Goal: Find contact information: Find contact information

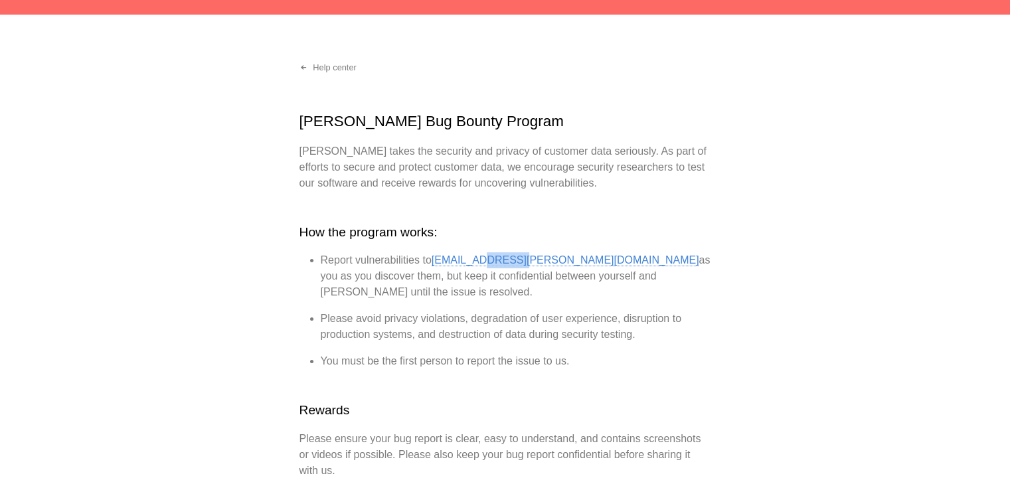
click at [483, 267] on li "Report vulnerabilities to [EMAIL_ADDRESS][PERSON_NAME][DOMAIN_NAME] as you as y…" at bounding box center [516, 276] width 390 height 48
copy link "[PERSON_NAME][DOMAIN_NAME]"
click at [623, 327] on ul "Report vulnerabilities to [EMAIL_ADDRESS][PERSON_NAME][DOMAIN_NAME] as you as y…" at bounding box center [505, 310] width 412 height 117
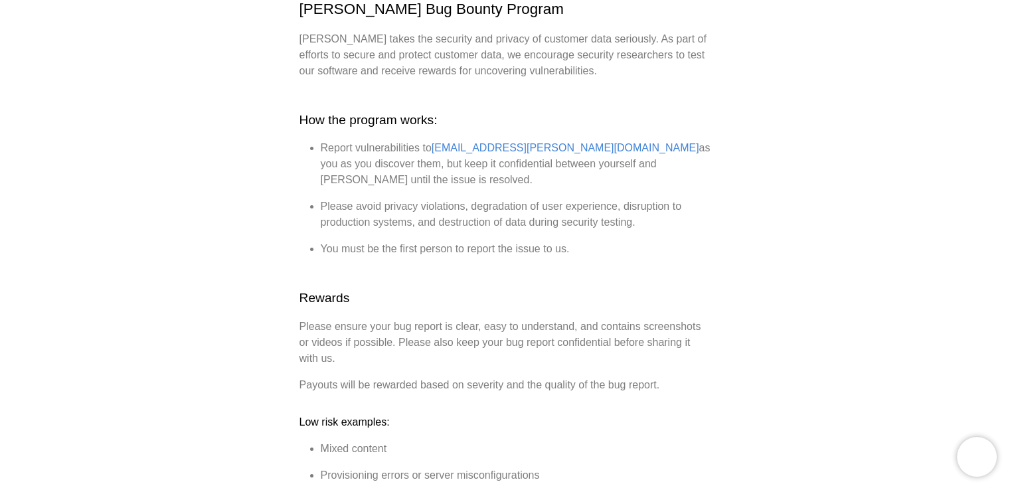
scroll to position [155, 0]
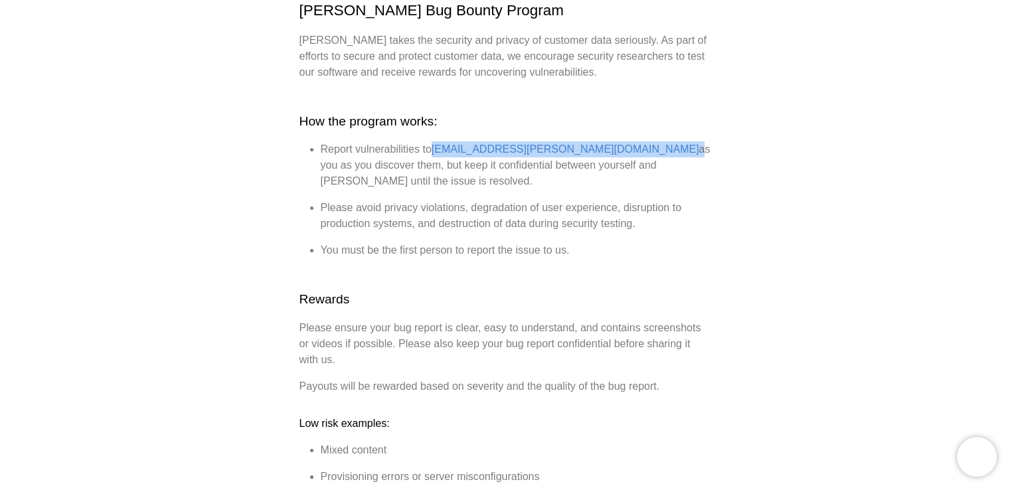
drag, startPoint x: 432, startPoint y: 153, endPoint x: 512, endPoint y: 155, distance: 79.7
click at [512, 155] on li "Report vulnerabilities to [EMAIL_ADDRESS][PERSON_NAME][DOMAIN_NAME] as you as y…" at bounding box center [516, 165] width 390 height 48
copy li "[EMAIL_ADDRESS][PERSON_NAME][DOMAIN_NAME]"
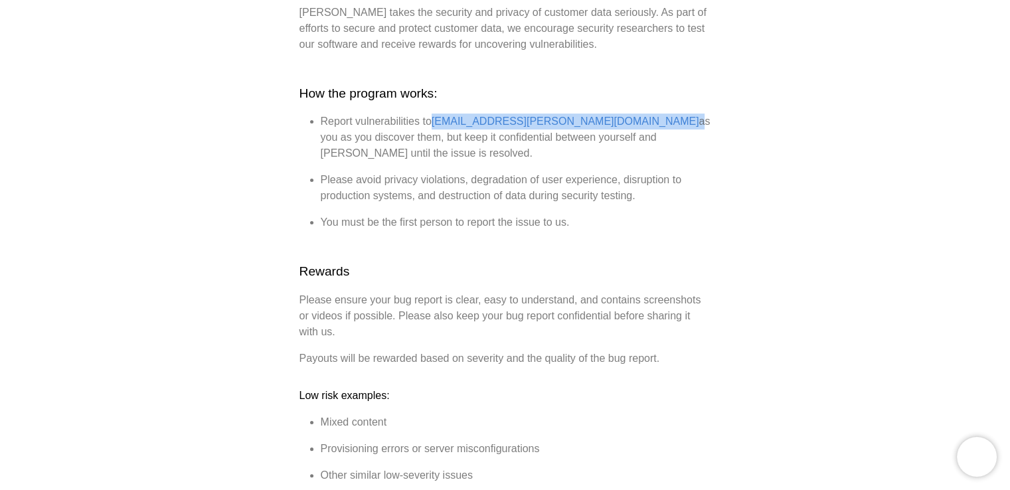
scroll to position [177, 0]
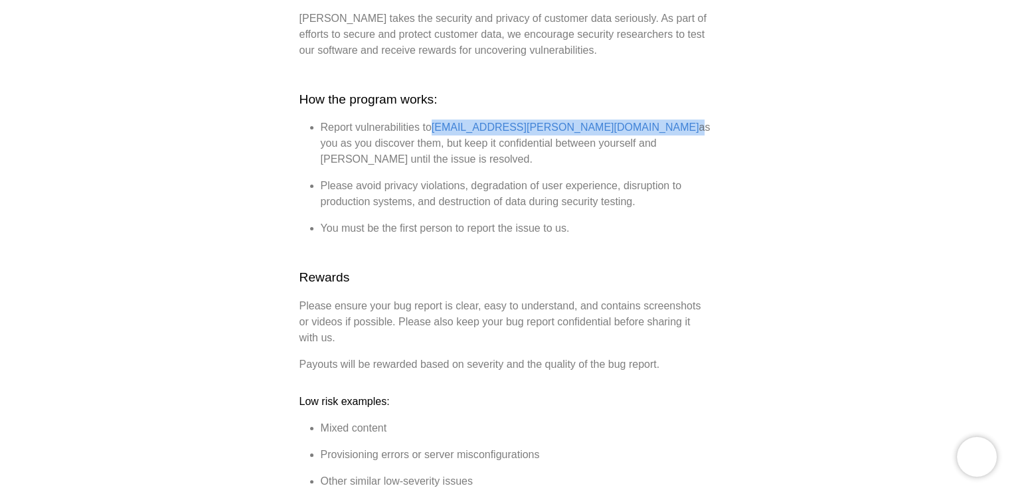
copy li "[EMAIL_ADDRESS][PERSON_NAME][DOMAIN_NAME]"
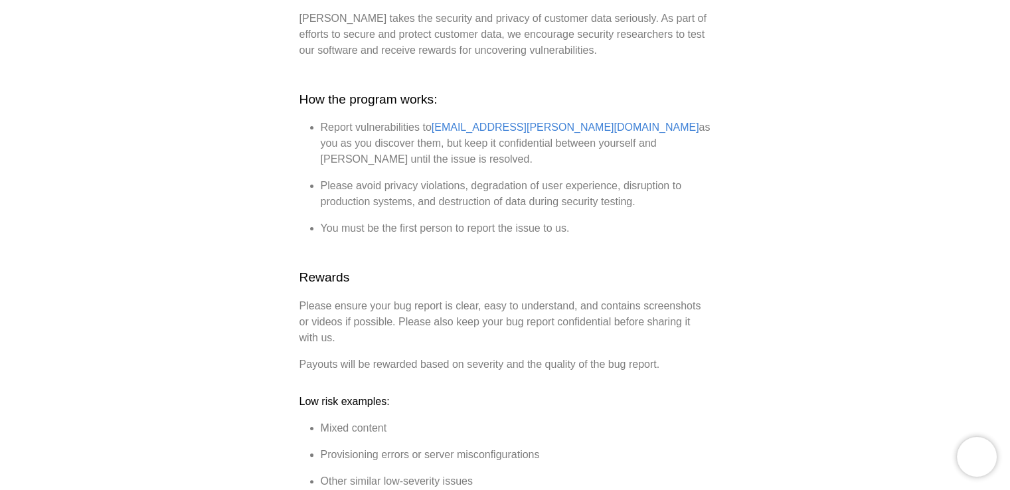
click at [536, 146] on li "Report vulnerabilities to [EMAIL_ADDRESS][PERSON_NAME][DOMAIN_NAME] as you as y…" at bounding box center [516, 143] width 390 height 48
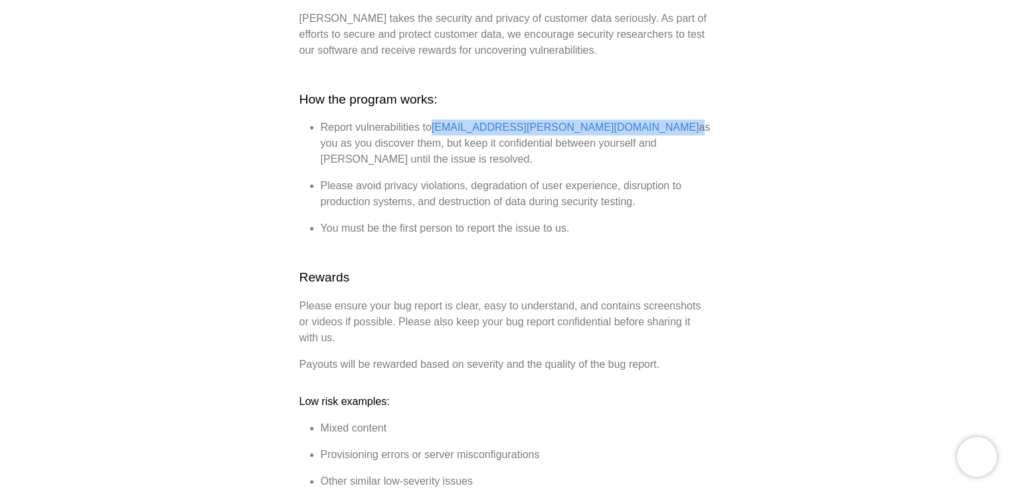
drag, startPoint x: 434, startPoint y: 130, endPoint x: 513, endPoint y: 135, distance: 79.8
click at [513, 135] on li "Report vulnerabilities to [EMAIL_ADDRESS][PERSON_NAME][DOMAIN_NAME] as you as y…" at bounding box center [516, 143] width 390 height 48
copy li "[EMAIL_ADDRESS][PERSON_NAME][DOMAIN_NAME]"
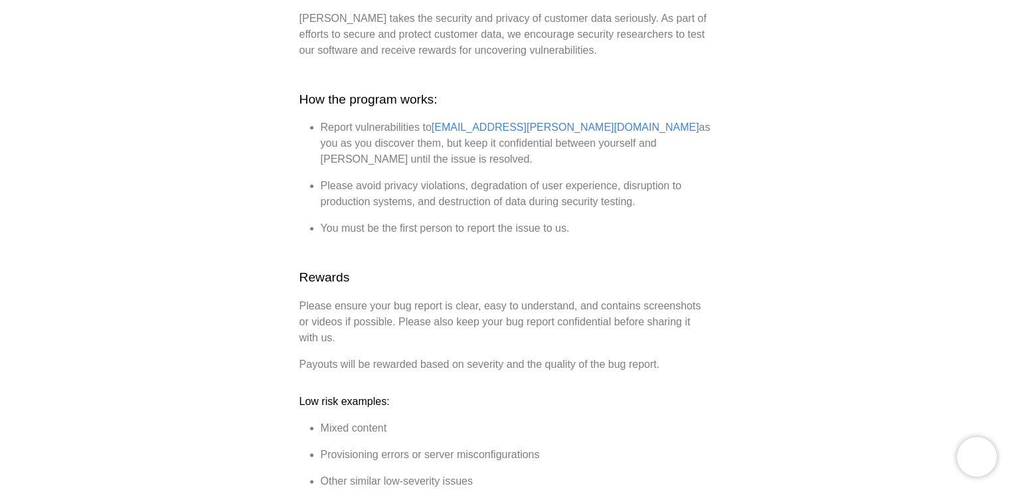
click at [449, 356] on p "Payouts will be rewarded based on severity and the quality of the bug report." at bounding box center [505, 364] width 412 height 16
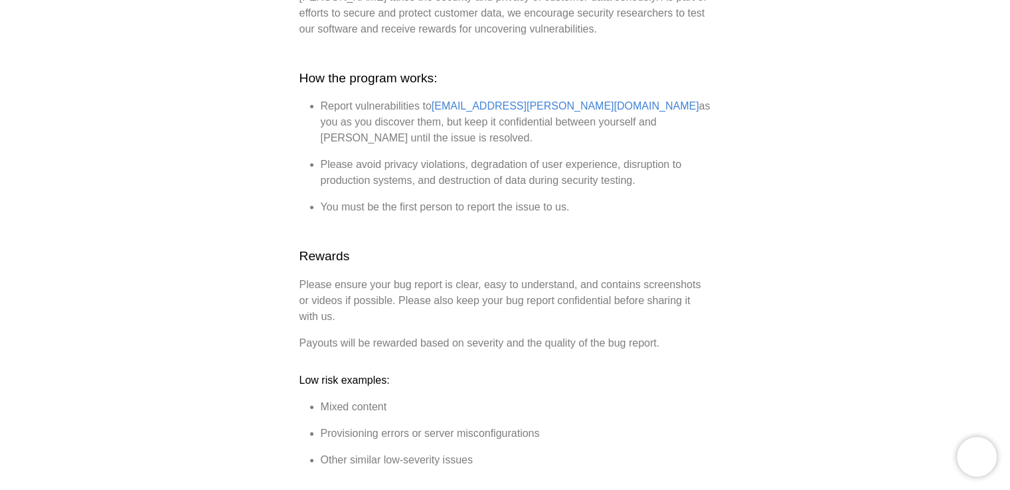
scroll to position [243, 0]
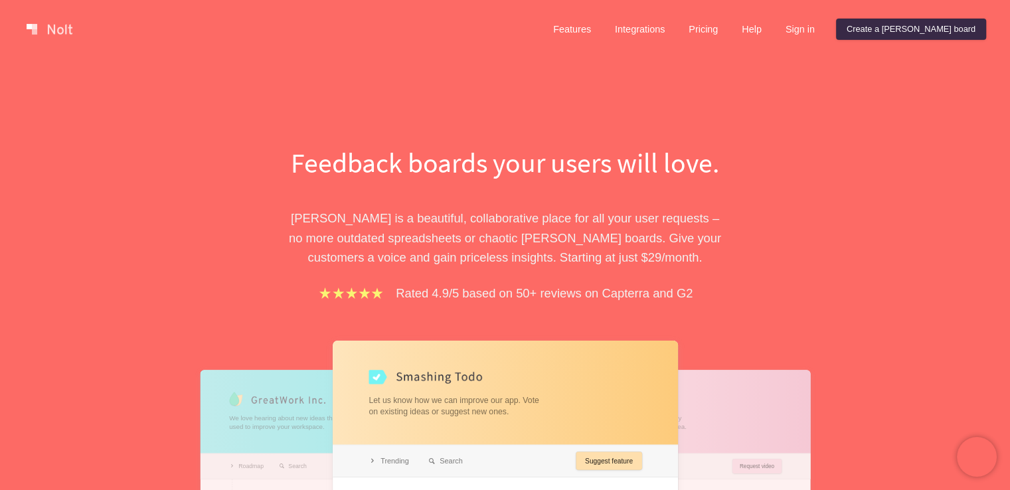
click at [459, 181] on h1 "Feedback boards your users will love." at bounding box center [505, 162] width 458 height 39
click at [825, 20] on link "Sign in" at bounding box center [800, 29] width 50 height 21
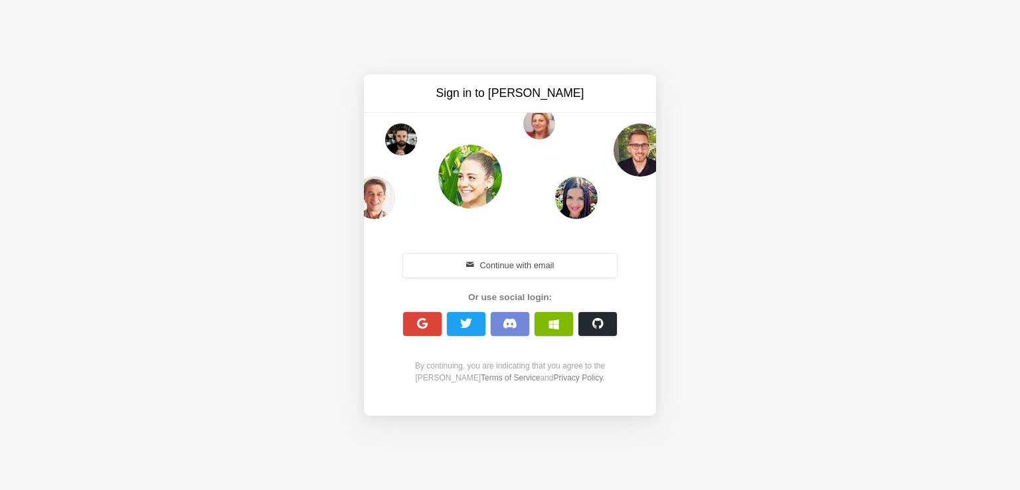
click at [943, 156] on div "Sign in to Nolt Continue with email Or use social login: By continuing, you are…" at bounding box center [510, 245] width 1020 height 490
click at [767, 281] on div "Sign in to Nolt Continue with email Or use social login: By continuing, you are…" at bounding box center [510, 245] width 1020 height 490
click at [542, 270] on button "Continue with email" at bounding box center [510, 266] width 214 height 24
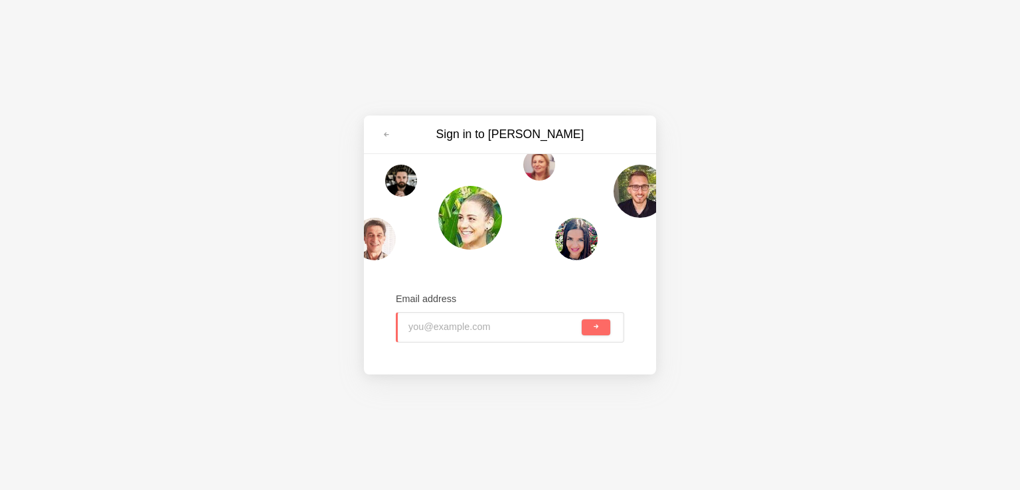
click at [762, 289] on div "Sign in to Nolt Email address" at bounding box center [510, 245] width 1020 height 490
click at [802, 9] on div "Sign in to Nolt Email address" at bounding box center [510, 245] width 1020 height 490
